Goal: Browse casually: Explore the website without a specific task or goal

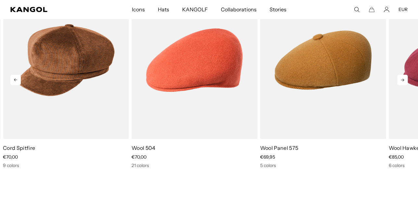
scroll to position [282, 0]
click at [405, 78] on icon at bounding box center [403, 80] width 10 height 10
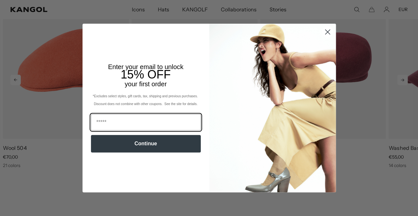
scroll to position [0, 134]
click at [329, 31] on circle "Close dialog" at bounding box center [327, 32] width 11 height 11
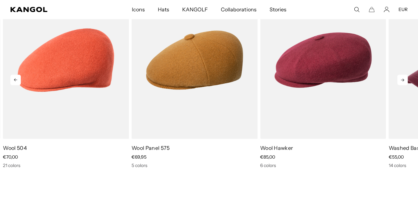
scroll to position [0, 0]
click at [404, 80] on icon at bounding box center [402, 80] width 3 height 3
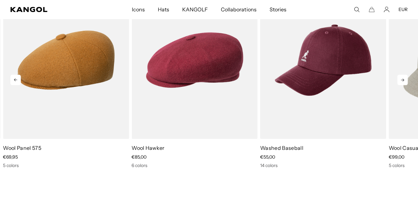
click at [404, 80] on icon at bounding box center [402, 80] width 3 height 3
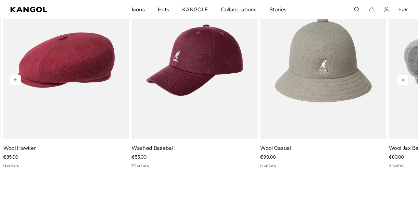
click at [404, 80] on icon at bounding box center [402, 80] width 3 height 3
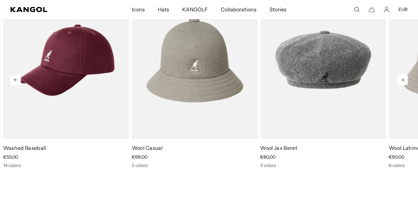
click at [404, 80] on icon at bounding box center [402, 80] width 3 height 3
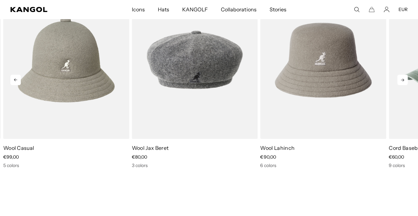
click at [404, 80] on icon at bounding box center [402, 80] width 3 height 3
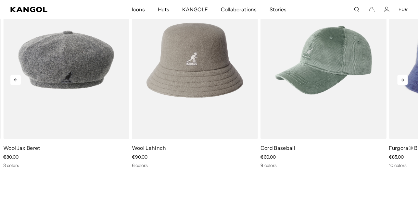
click at [404, 80] on icon at bounding box center [402, 80] width 3 height 3
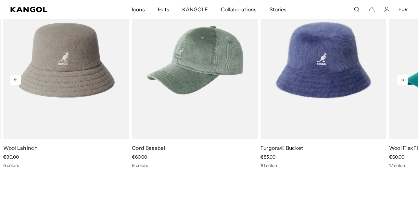
click at [404, 80] on icon at bounding box center [402, 80] width 3 height 3
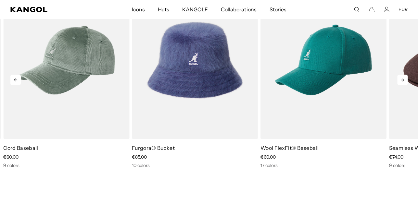
scroll to position [0, 134]
click at [404, 80] on icon at bounding box center [402, 80] width 3 height 3
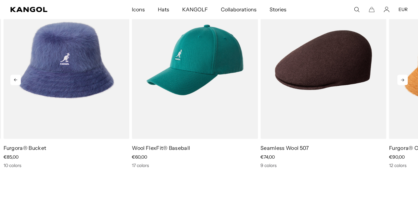
scroll to position [0, 0]
click at [404, 80] on icon at bounding box center [402, 80] width 3 height 3
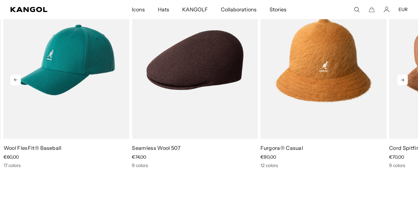
scroll to position [0, 134]
click at [404, 80] on icon at bounding box center [402, 80] width 3 height 3
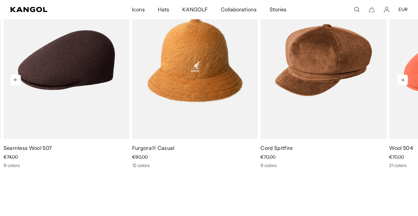
click at [404, 80] on icon at bounding box center [402, 80] width 3 height 3
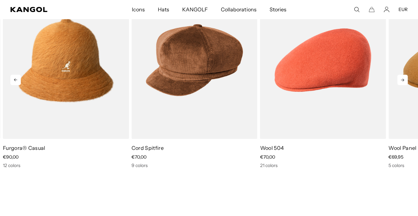
scroll to position [0, 0]
click at [404, 80] on icon at bounding box center [402, 80] width 3 height 3
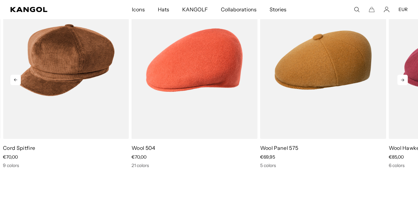
scroll to position [0, 134]
click at [404, 80] on icon at bounding box center [402, 80] width 3 height 3
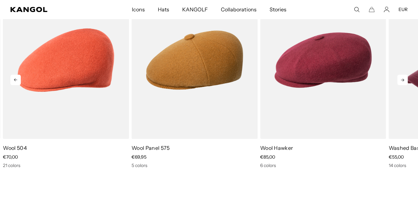
scroll to position [0, 0]
click at [404, 80] on icon at bounding box center [402, 80] width 3 height 3
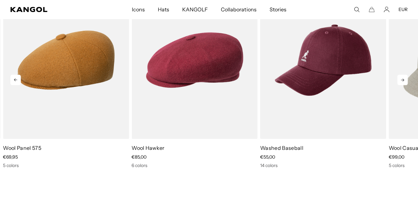
click at [404, 80] on icon at bounding box center [402, 80] width 3 height 3
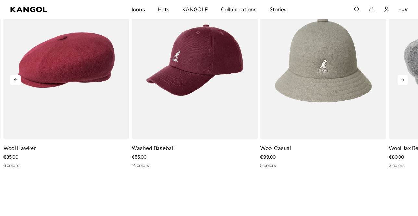
scroll to position [0, 134]
click at [404, 80] on icon at bounding box center [402, 80] width 3 height 3
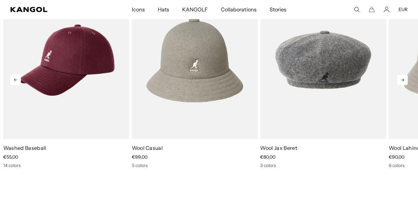
click at [404, 80] on icon at bounding box center [402, 80] width 3 height 3
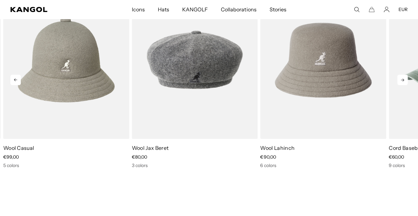
click at [404, 80] on icon at bounding box center [402, 80] width 3 height 3
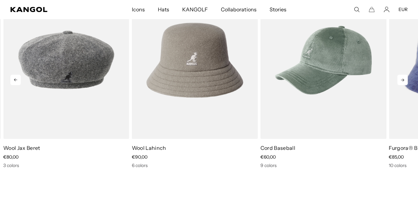
click at [404, 80] on icon at bounding box center [402, 80] width 3 height 3
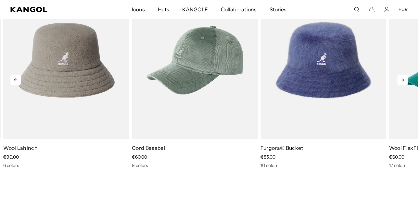
click at [404, 80] on icon at bounding box center [402, 80] width 3 height 3
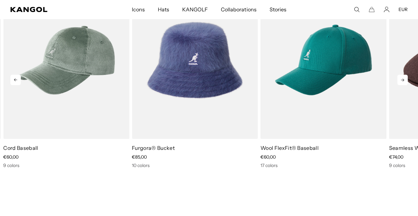
scroll to position [0, 0]
click at [404, 80] on icon at bounding box center [402, 80] width 3 height 3
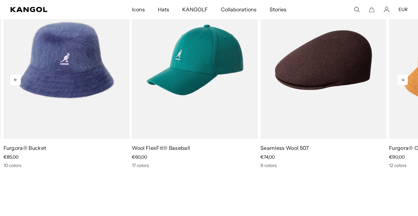
click at [404, 80] on icon at bounding box center [402, 80] width 3 height 3
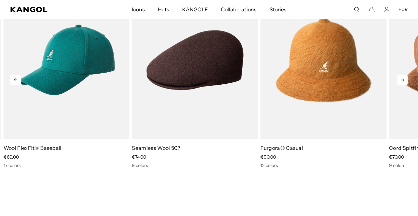
click at [404, 80] on icon at bounding box center [402, 80] width 3 height 3
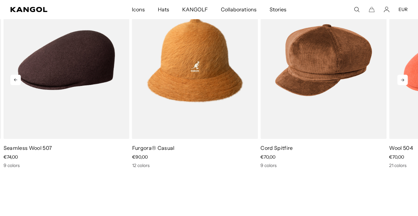
scroll to position [0, 134]
click at [404, 80] on icon at bounding box center [402, 80] width 3 height 3
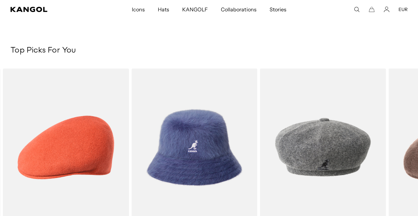
scroll to position [0, 0]
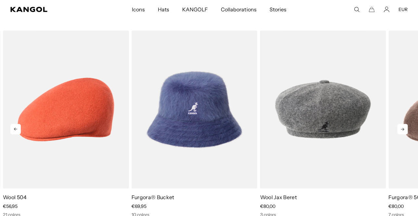
click at [406, 130] on icon at bounding box center [403, 129] width 10 height 10
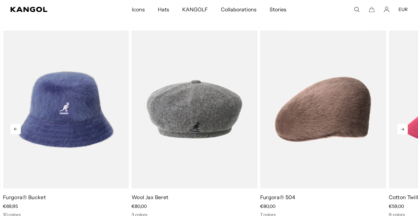
click at [406, 130] on icon at bounding box center [403, 129] width 10 height 10
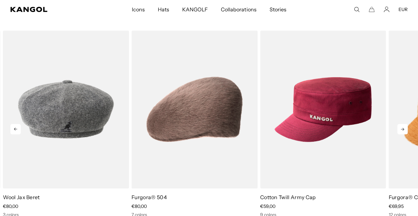
click at [402, 129] on icon at bounding box center [403, 129] width 10 height 10
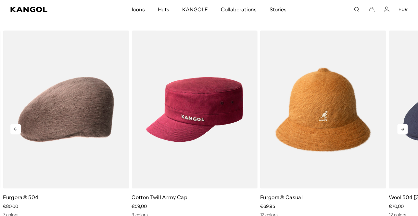
click at [402, 129] on icon at bounding box center [402, 129] width 3 height 3
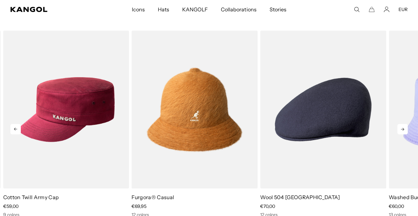
click at [402, 129] on icon at bounding box center [402, 129] width 3 height 3
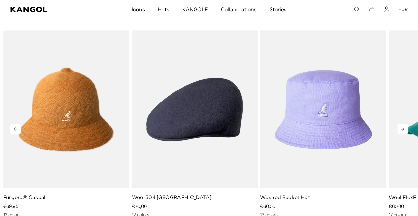
click at [402, 129] on icon at bounding box center [402, 129] width 3 height 3
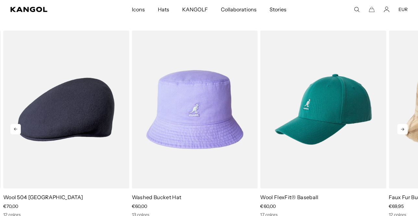
click at [402, 129] on icon at bounding box center [402, 129] width 3 height 3
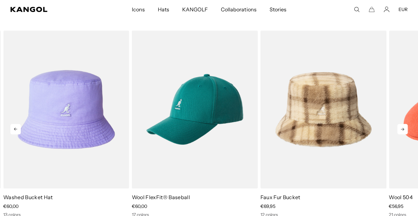
click at [402, 129] on icon at bounding box center [402, 129] width 3 height 3
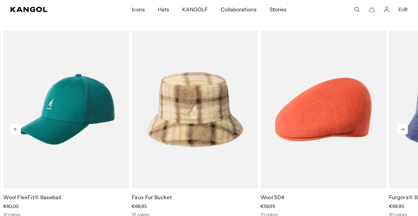
click at [404, 130] on icon at bounding box center [403, 129] width 10 height 10
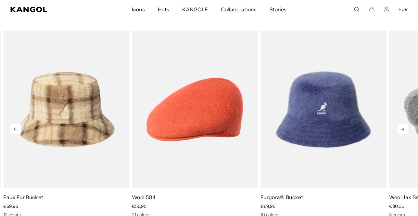
click at [404, 130] on icon at bounding box center [403, 129] width 10 height 10
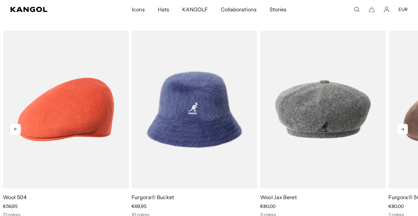
scroll to position [0, 134]
click at [404, 130] on icon at bounding box center [403, 129] width 10 height 10
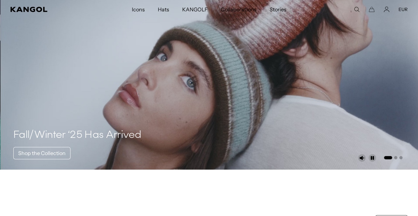
scroll to position [0, 0]
